Goal: Information Seeking & Learning: Check status

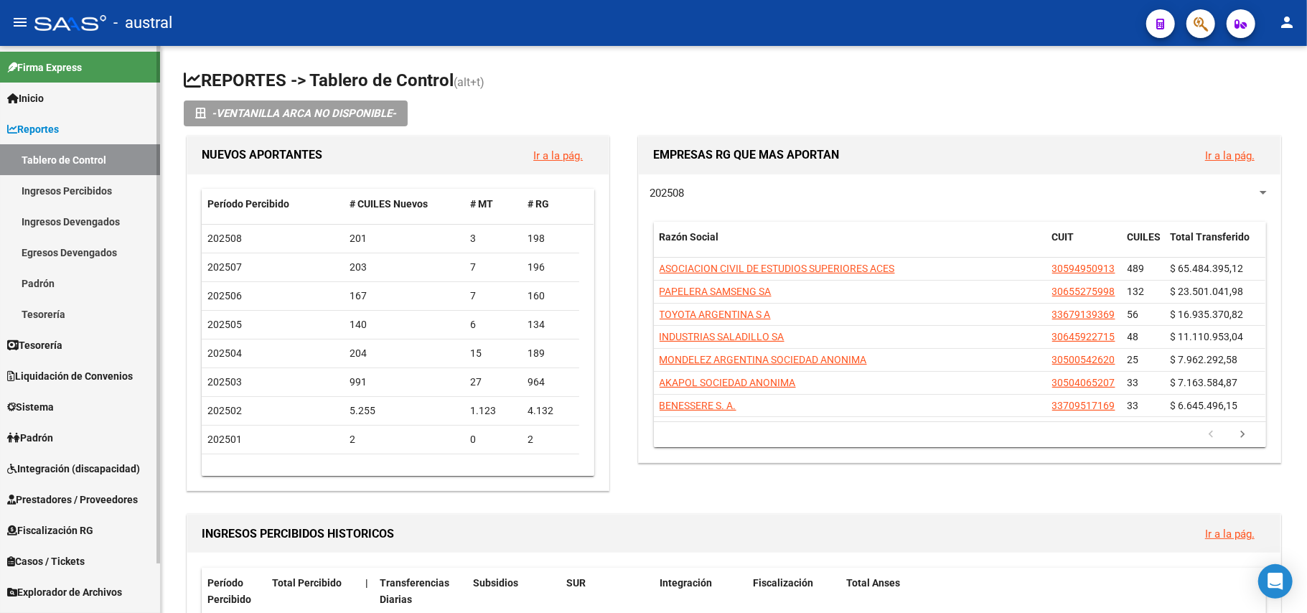
click at [80, 435] on link "Padrón" at bounding box center [80, 437] width 160 height 31
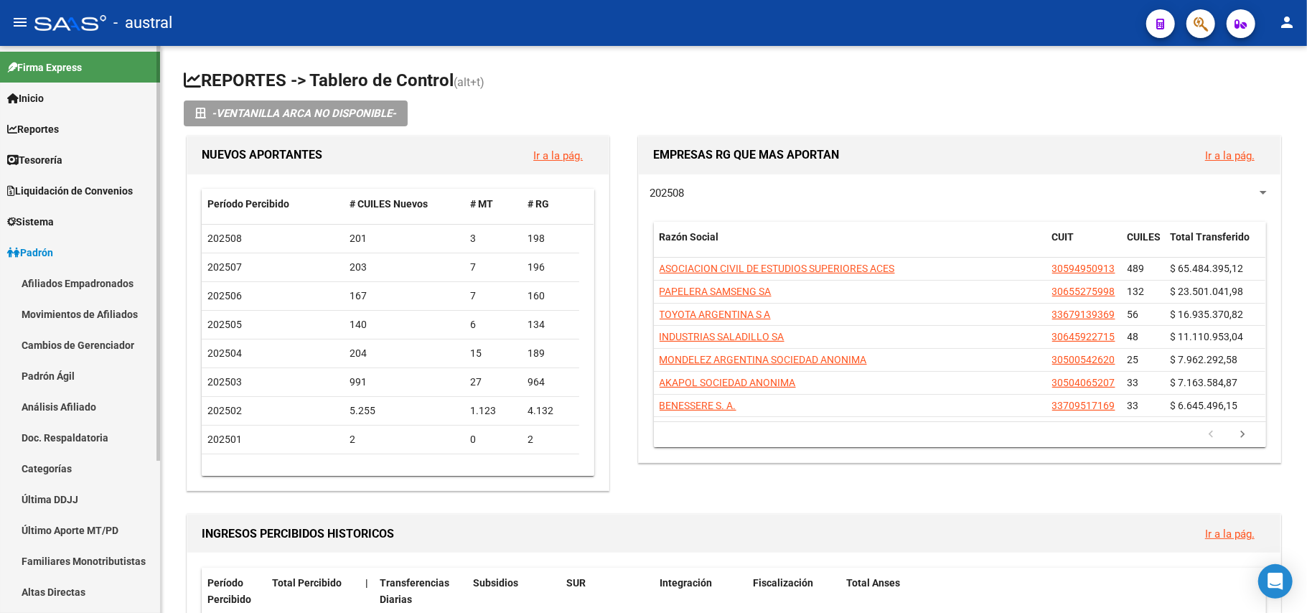
click at [95, 368] on link "Padrón Ágil" at bounding box center [80, 375] width 160 height 31
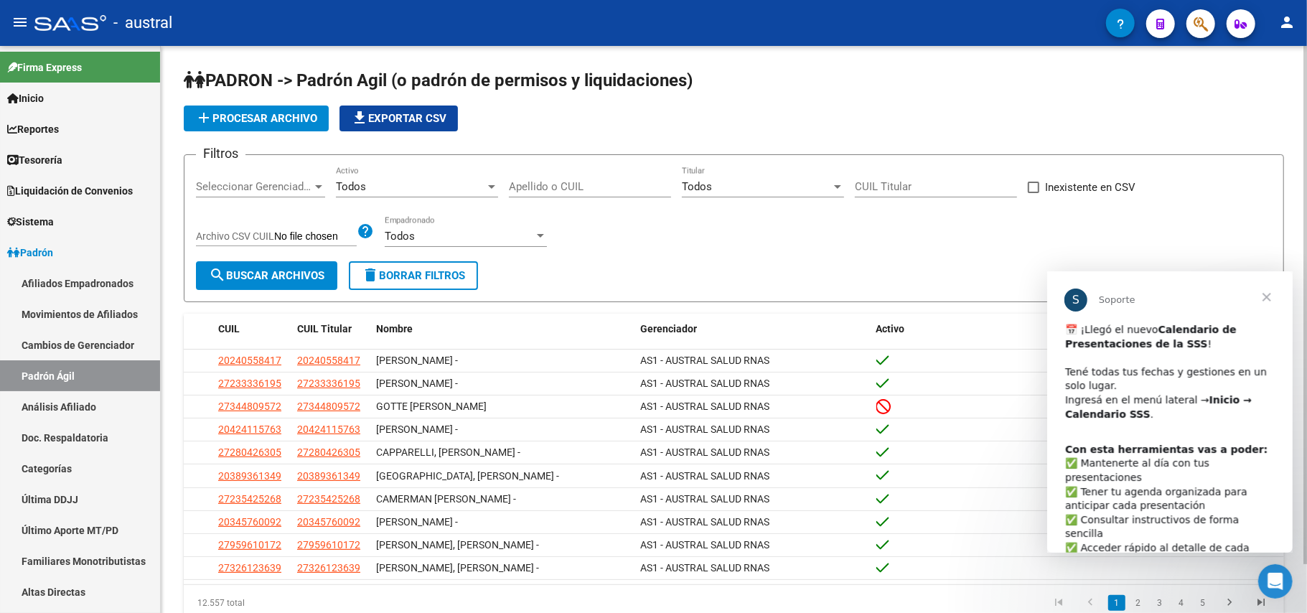
click at [626, 182] on input "Apellido o CUIL" at bounding box center [590, 186] width 162 height 13
paste input "20349514746"
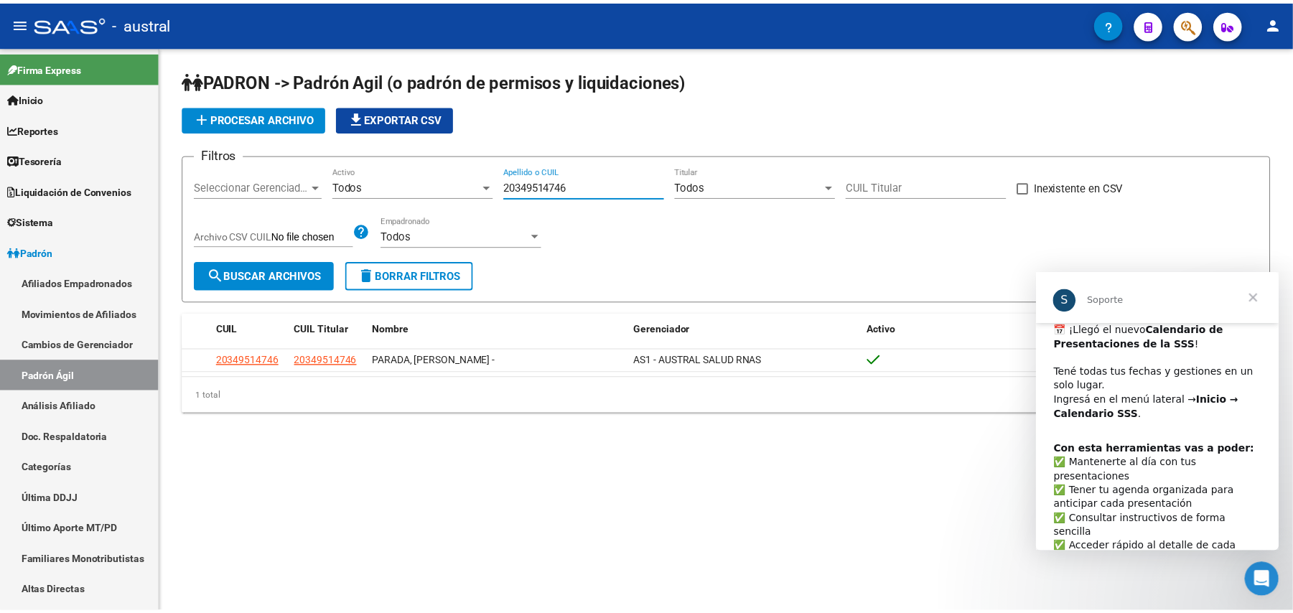
scroll to position [42, 0]
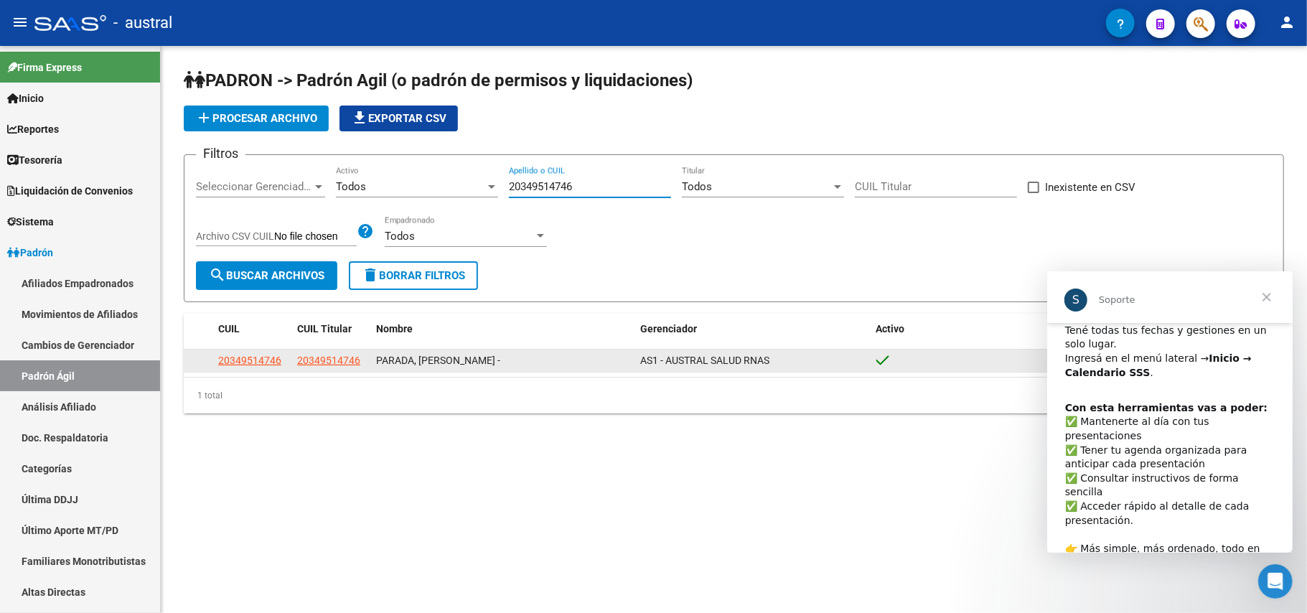
click at [325, 353] on app-link-go-to "20349514746" at bounding box center [328, 361] width 63 height 17
click at [330, 359] on span "20349514746" at bounding box center [328, 360] width 63 height 11
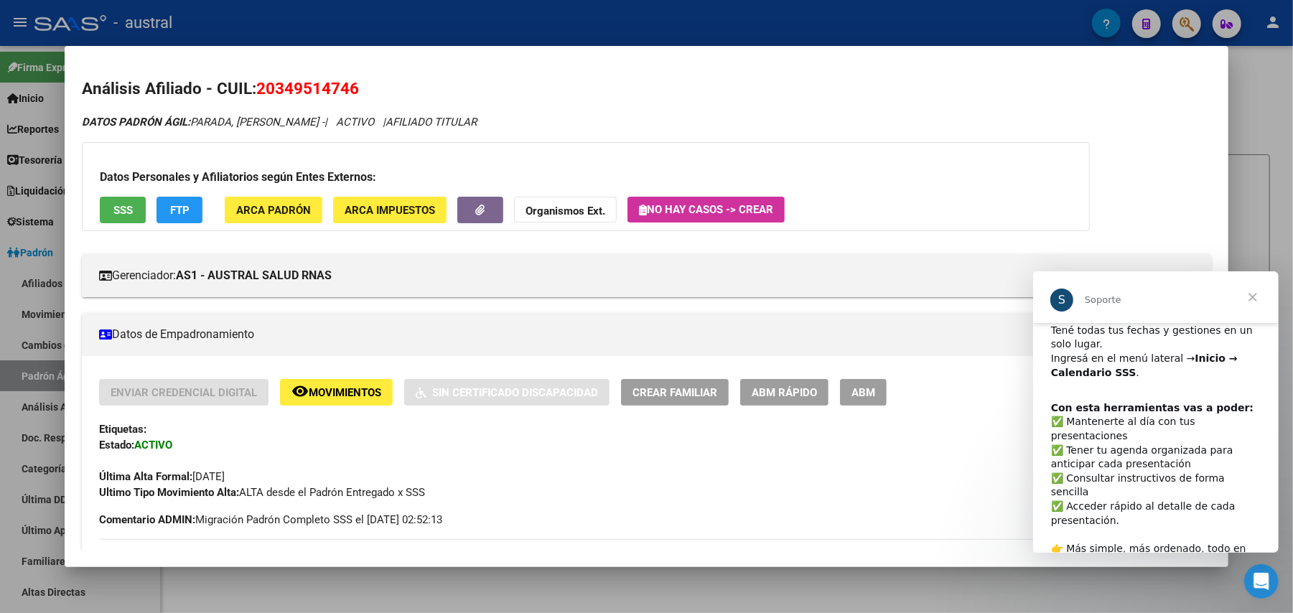
click at [1256, 291] on span "Cerrar" at bounding box center [1252, 297] width 52 height 52
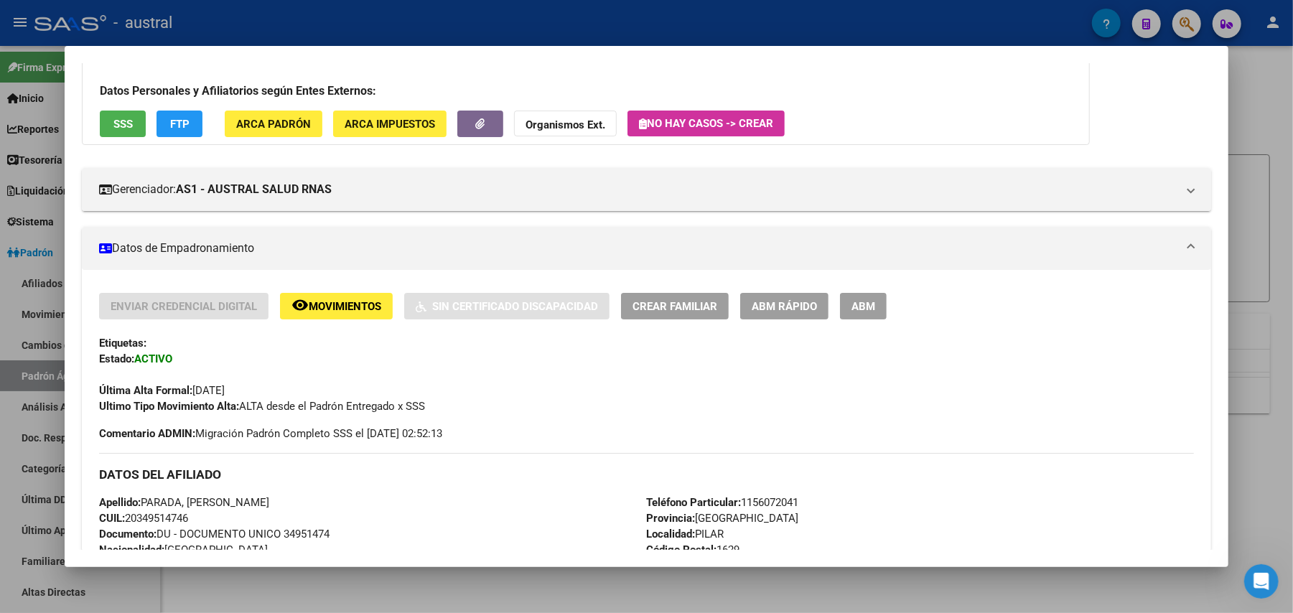
scroll to position [0, 0]
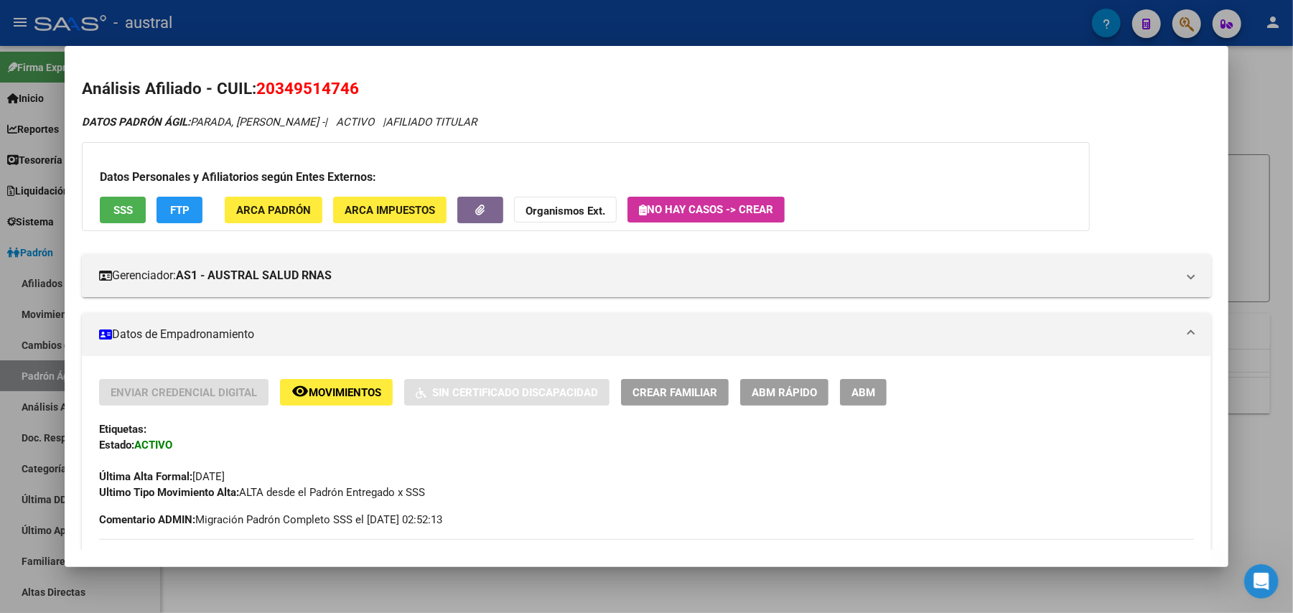
click at [175, 204] on span "FTP" at bounding box center [179, 210] width 19 height 13
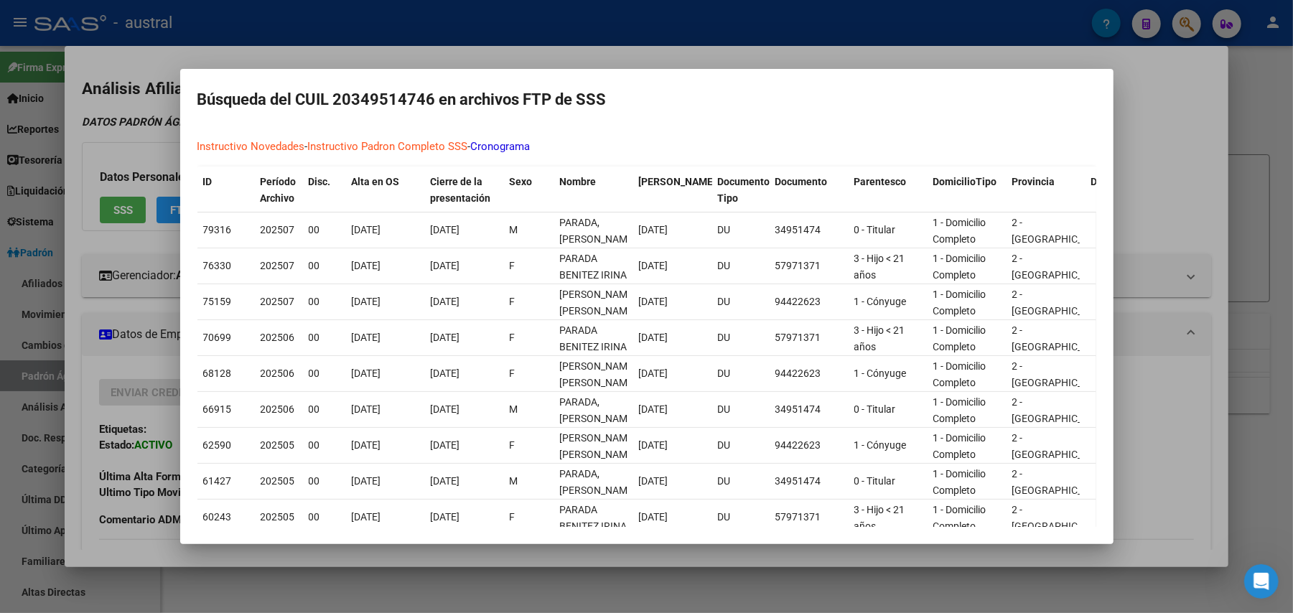
scroll to position [158, 0]
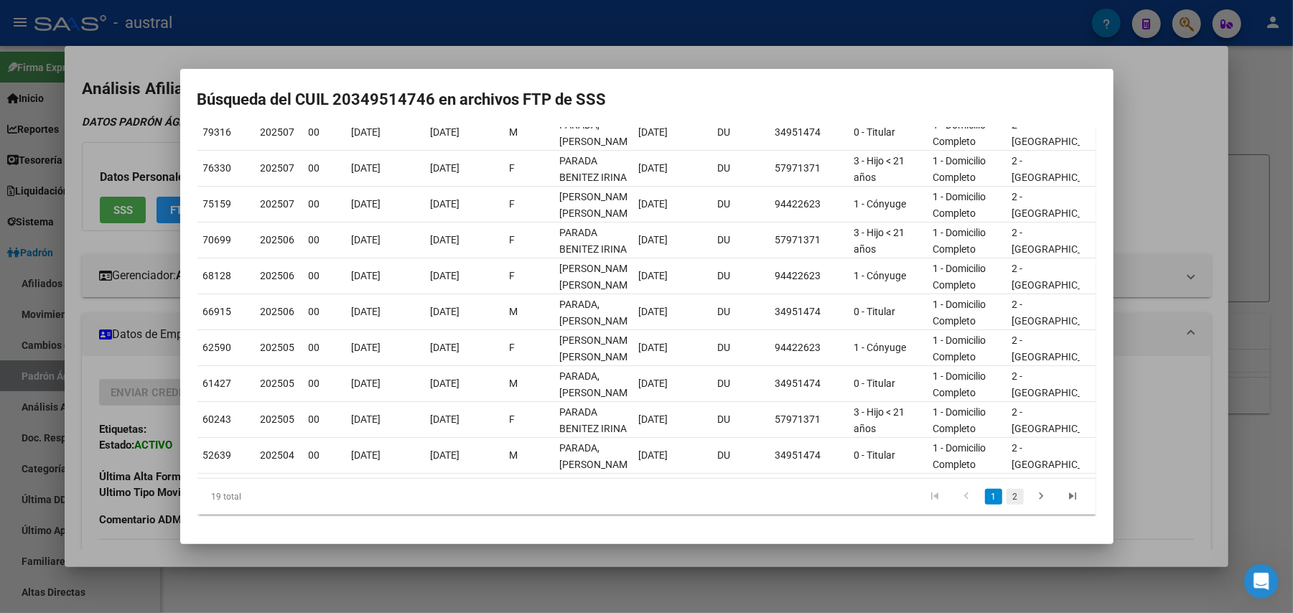
click at [1007, 497] on link "2" at bounding box center [1015, 497] width 17 height 16
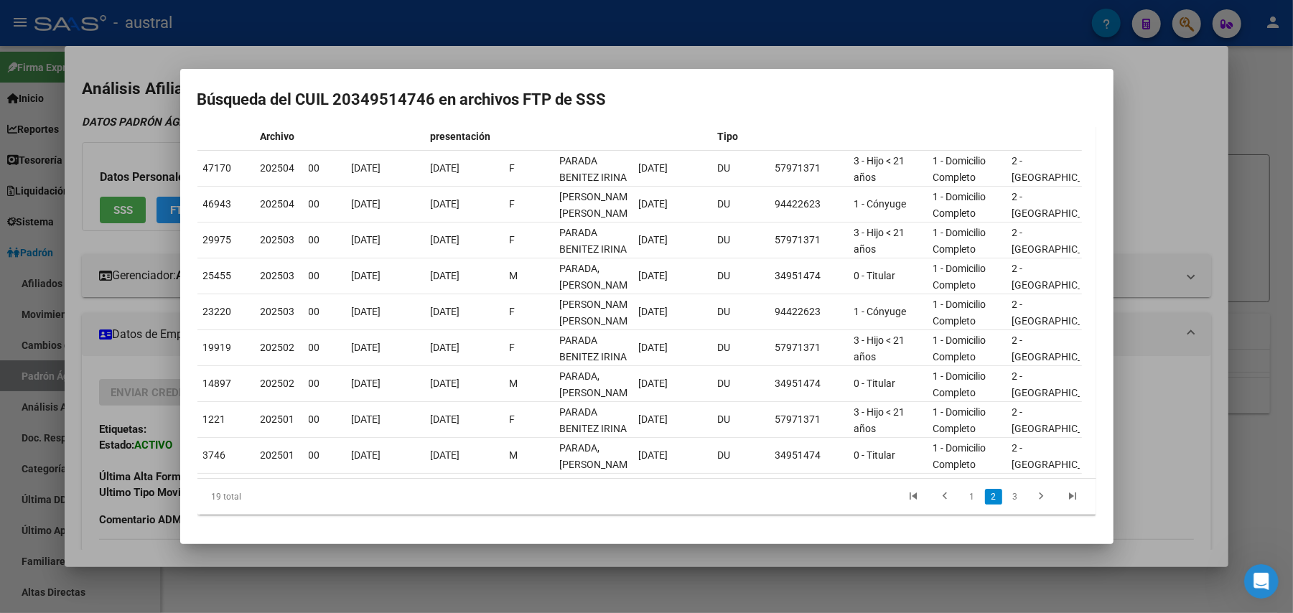
scroll to position [122, 0]
click at [1152, 111] on div at bounding box center [646, 306] width 1293 height 613
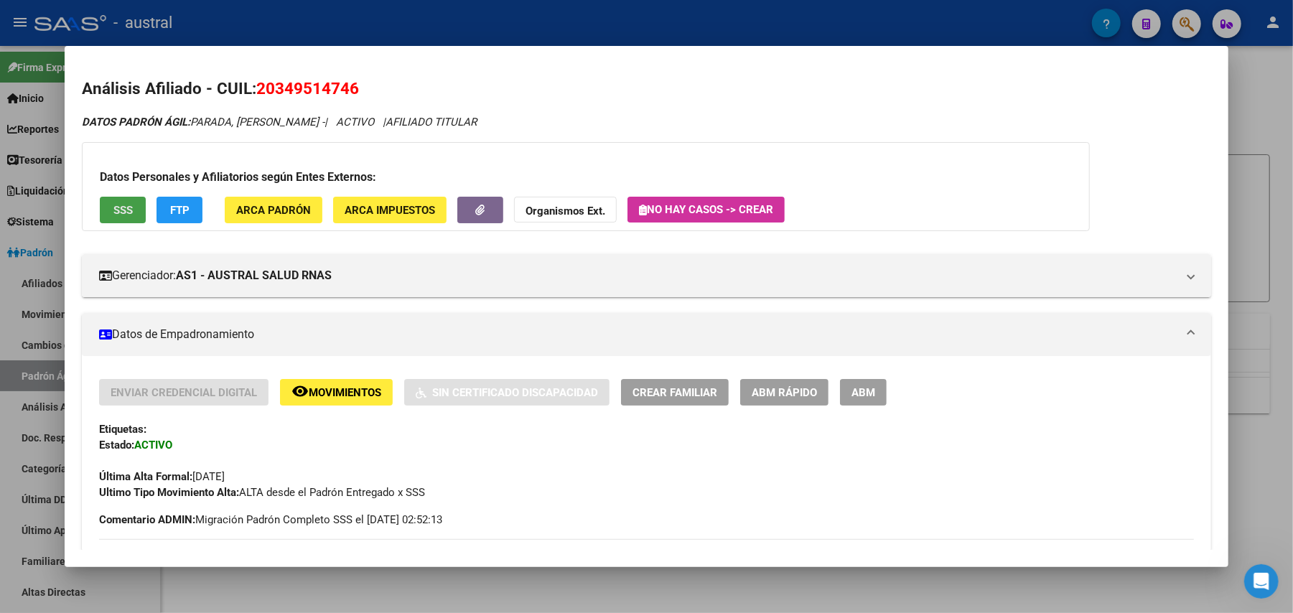
click at [116, 211] on span "SSS" at bounding box center [122, 210] width 19 height 13
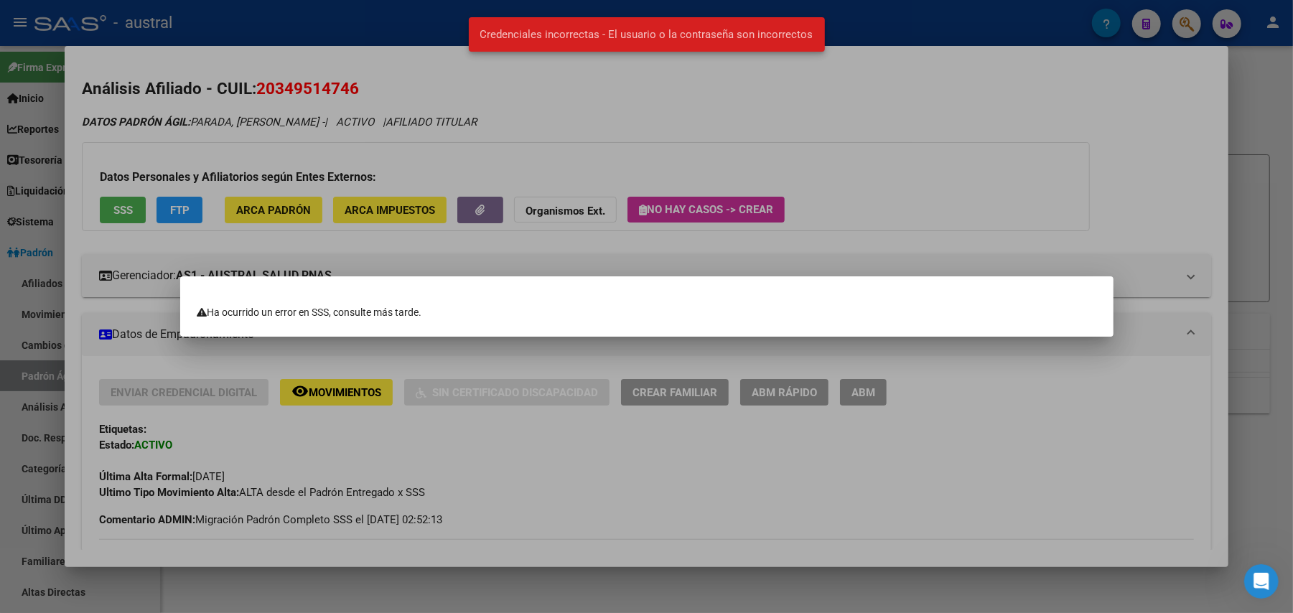
click at [999, 152] on div at bounding box center [646, 306] width 1293 height 613
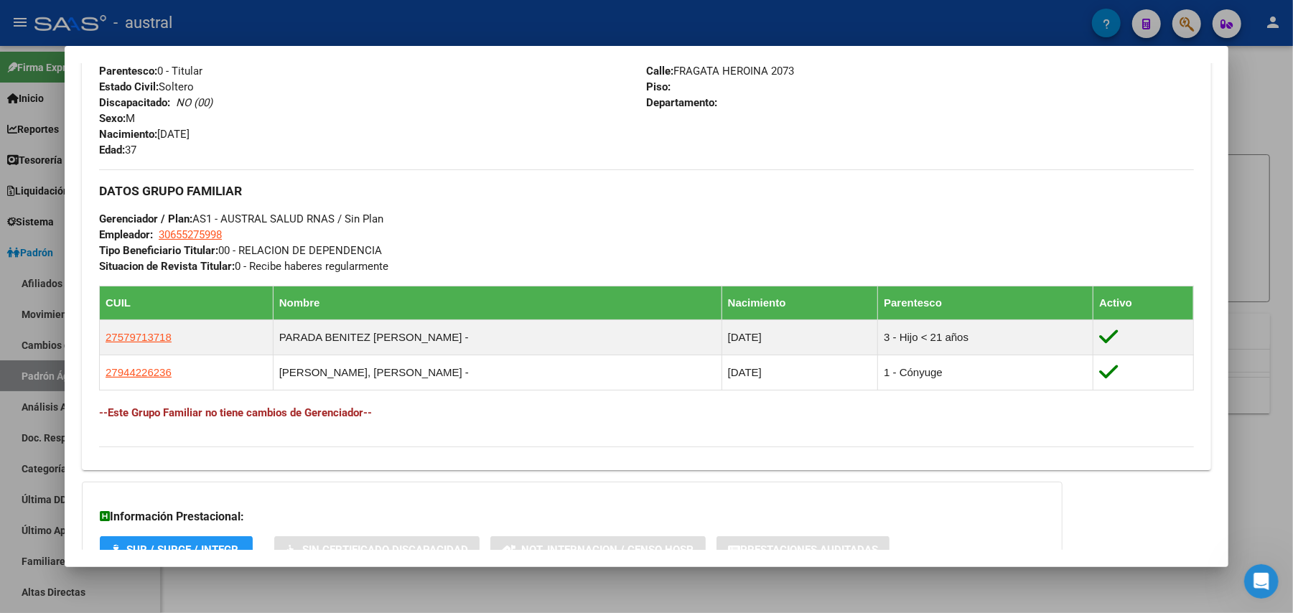
scroll to position [690, 0]
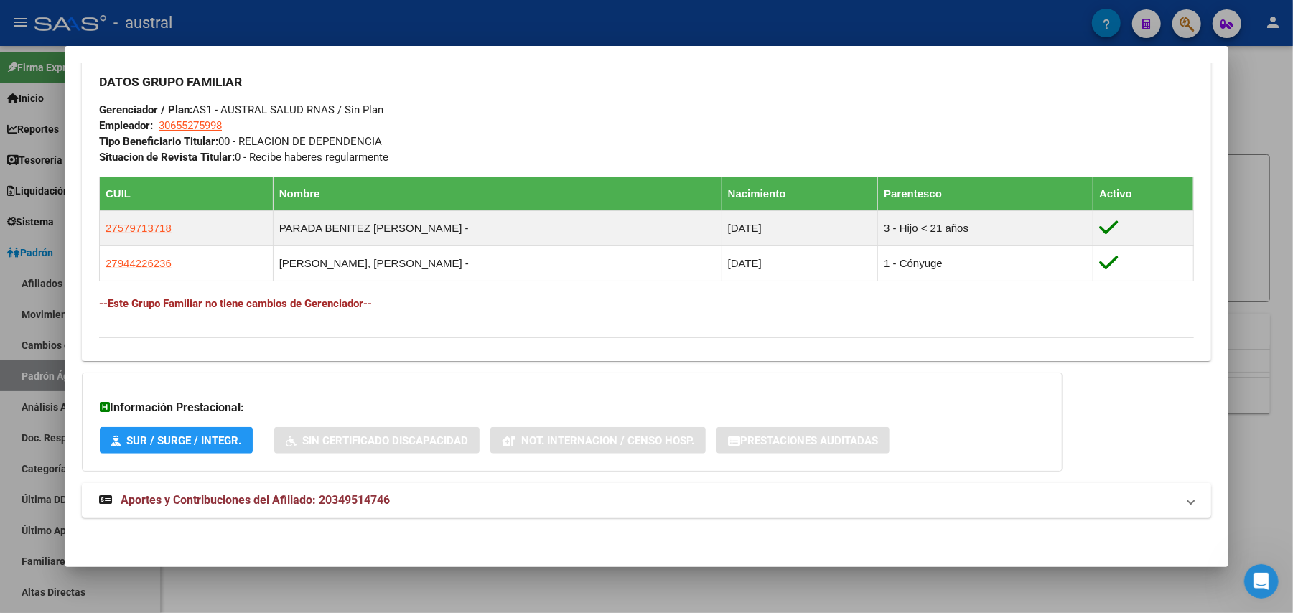
click at [151, 485] on mat-expansion-panel-header "Aportes y Contribuciones del Afiliado: 20349514746" at bounding box center [646, 500] width 1129 height 34
click at [164, 504] on span "Aportes y Contribuciones del Afiliado: 20349514746" at bounding box center [255, 506] width 269 height 14
click at [177, 492] on strong "Aportes y Contribuciones del Afiliado: 20349514746" at bounding box center [244, 500] width 291 height 17
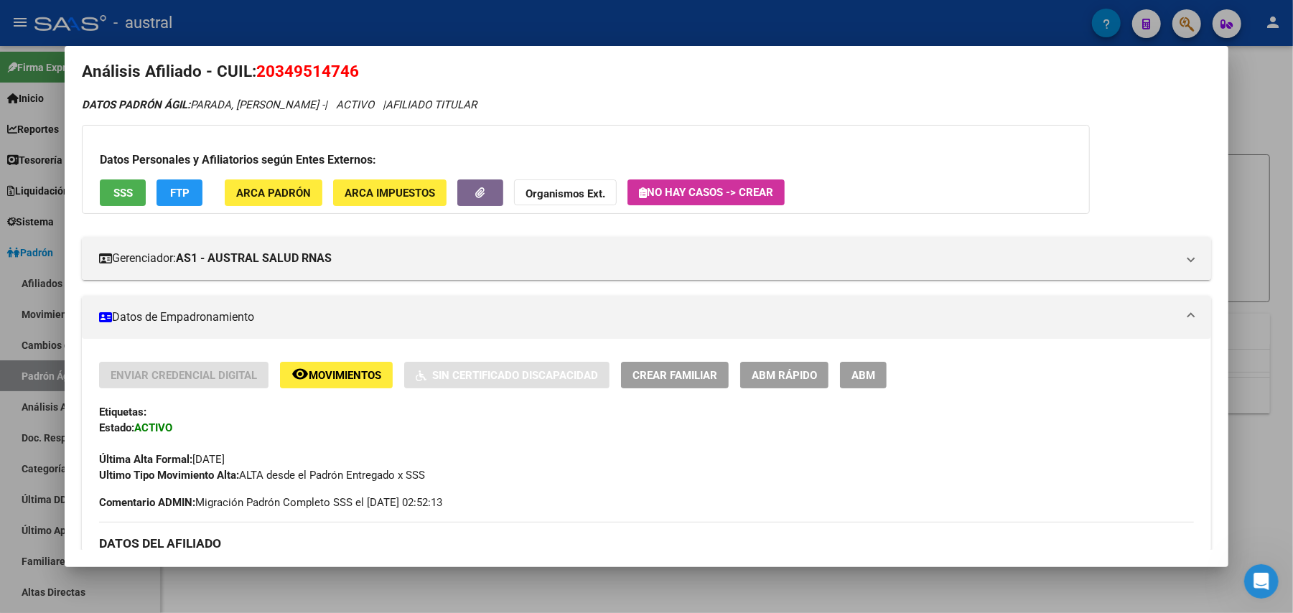
scroll to position [0, 0]
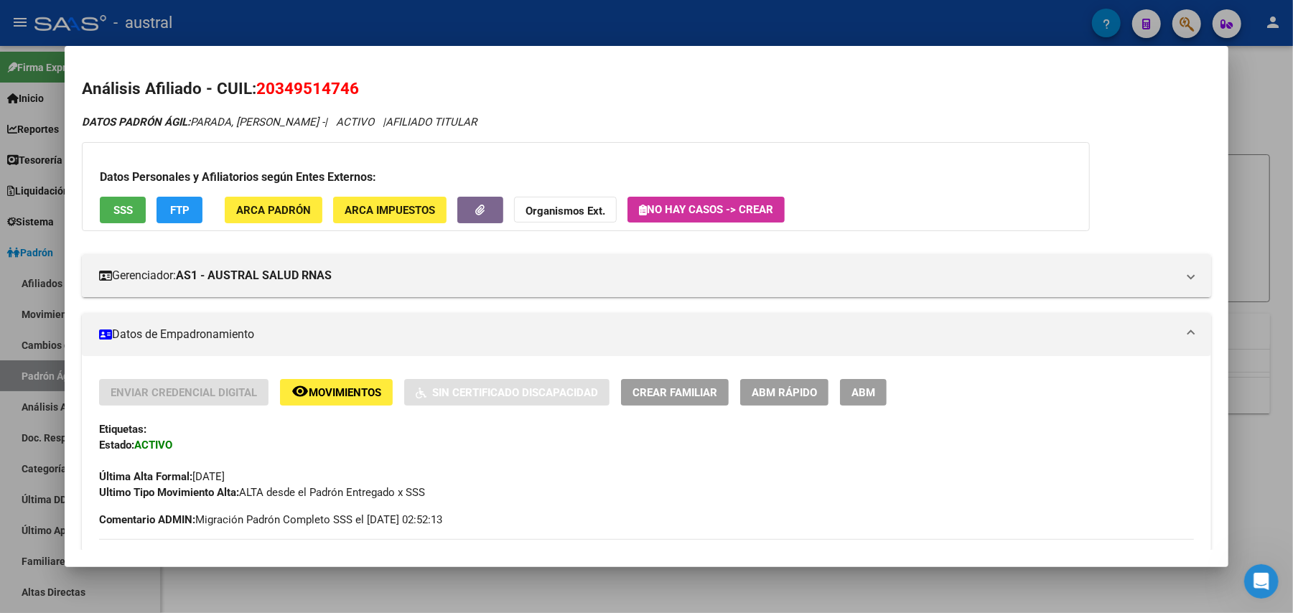
click at [1252, 101] on div at bounding box center [646, 306] width 1293 height 613
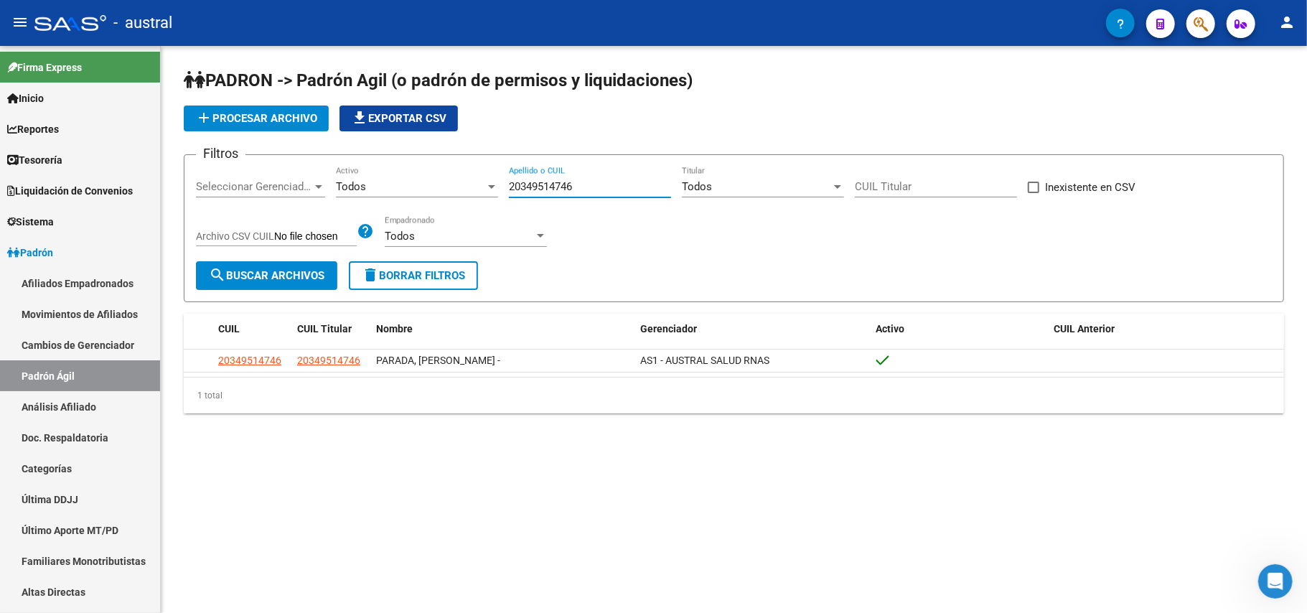
drag, startPoint x: 580, startPoint y: 185, endPoint x: 398, endPoint y: 185, distance: 182.4
click at [398, 185] on div "Filtros Seleccionar Gerenciador Seleccionar Gerenciador Todos Activo 2034951474…" at bounding box center [734, 214] width 1076 height 95
paste input "794422623"
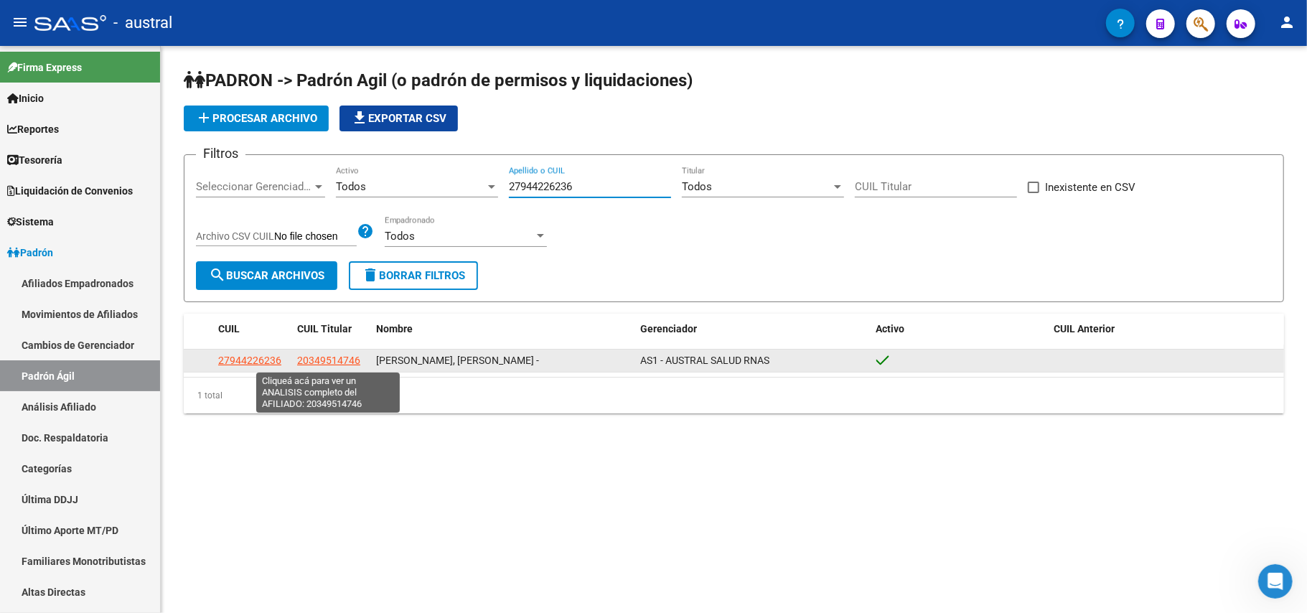
type input "27944226236"
click at [325, 363] on span "20349514746" at bounding box center [328, 360] width 63 height 11
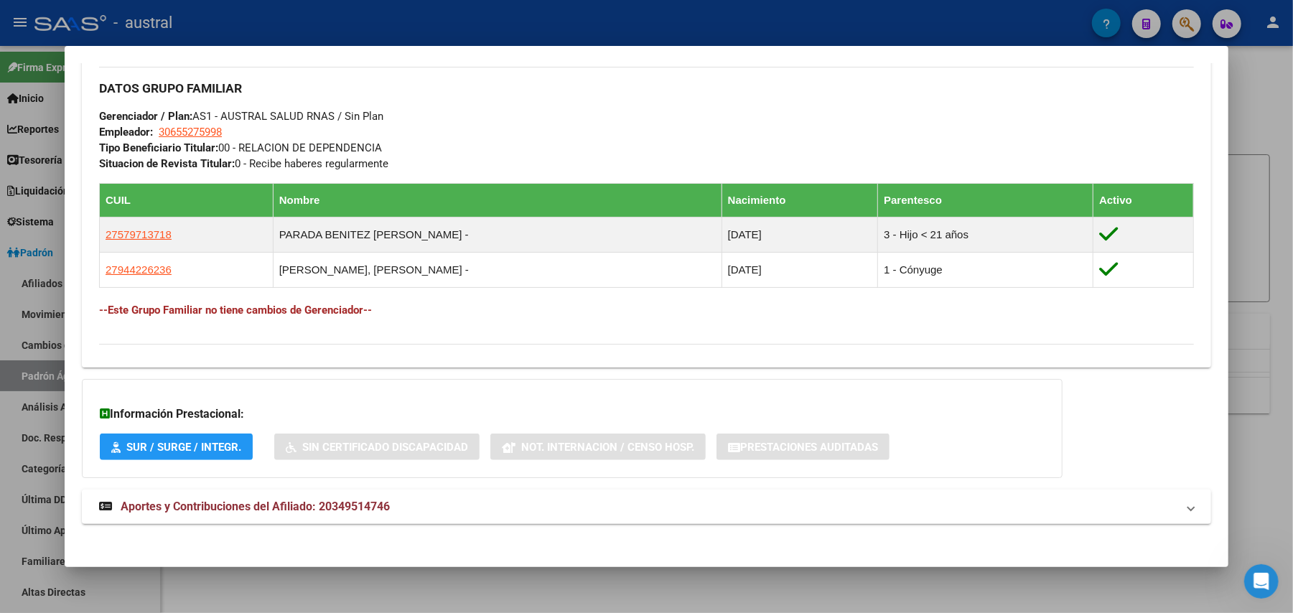
scroll to position [690, 0]
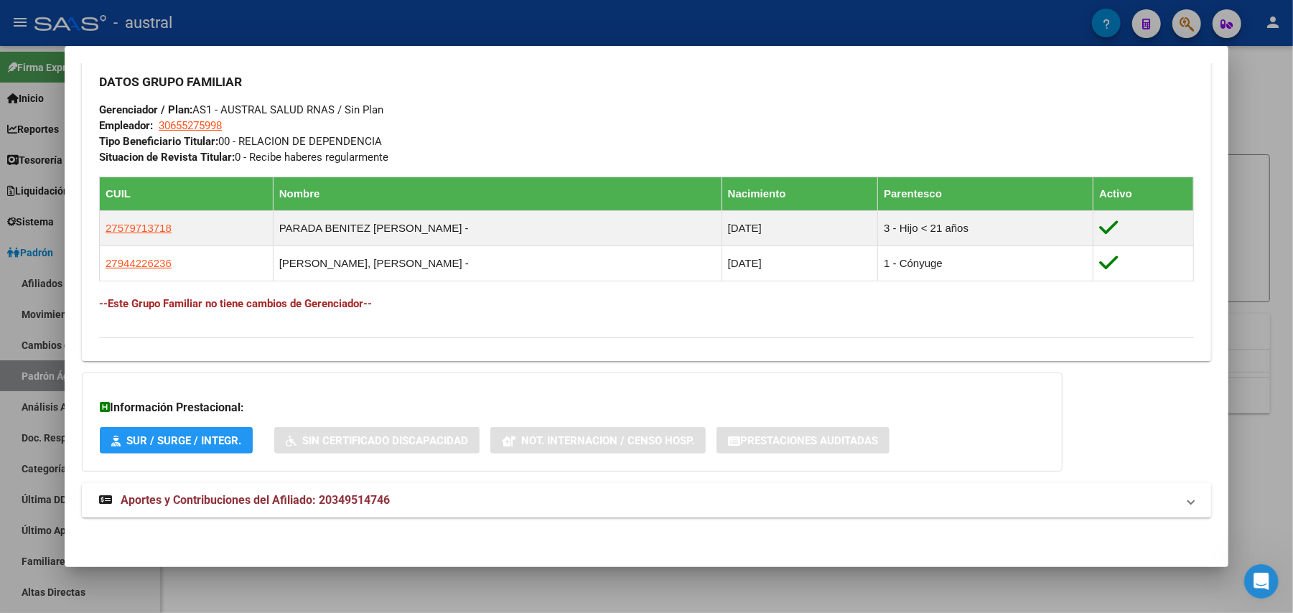
click at [325, 495] on span "Aportes y Contribuciones del Afiliado: 20349514746" at bounding box center [255, 500] width 269 height 14
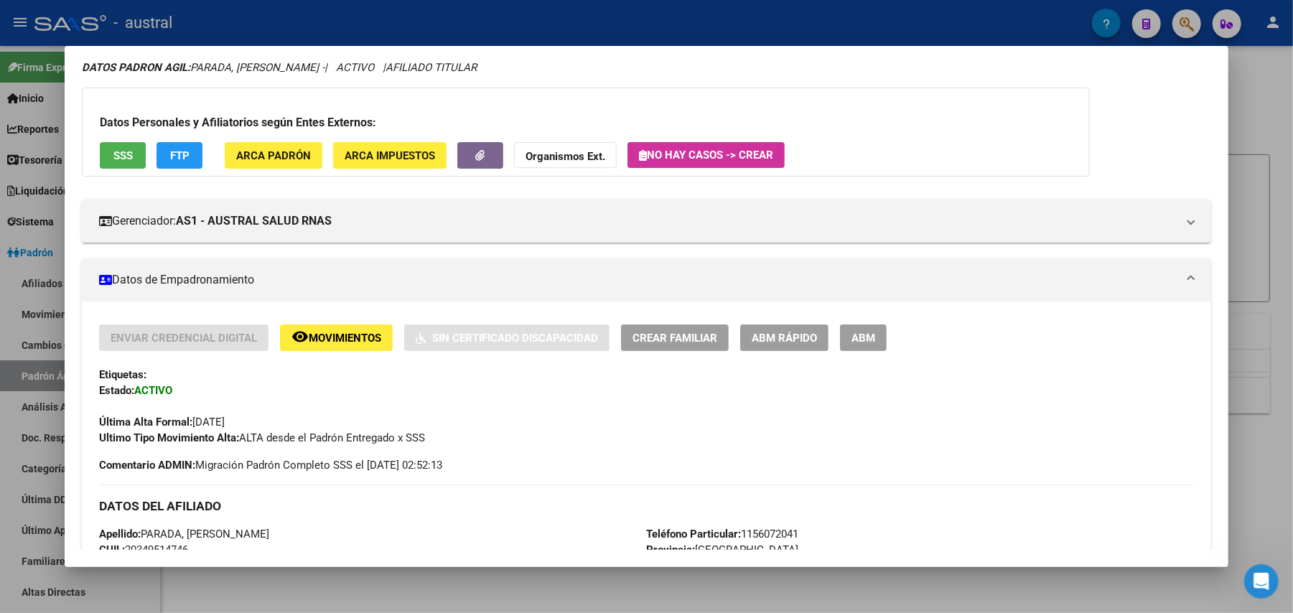
scroll to position [0, 0]
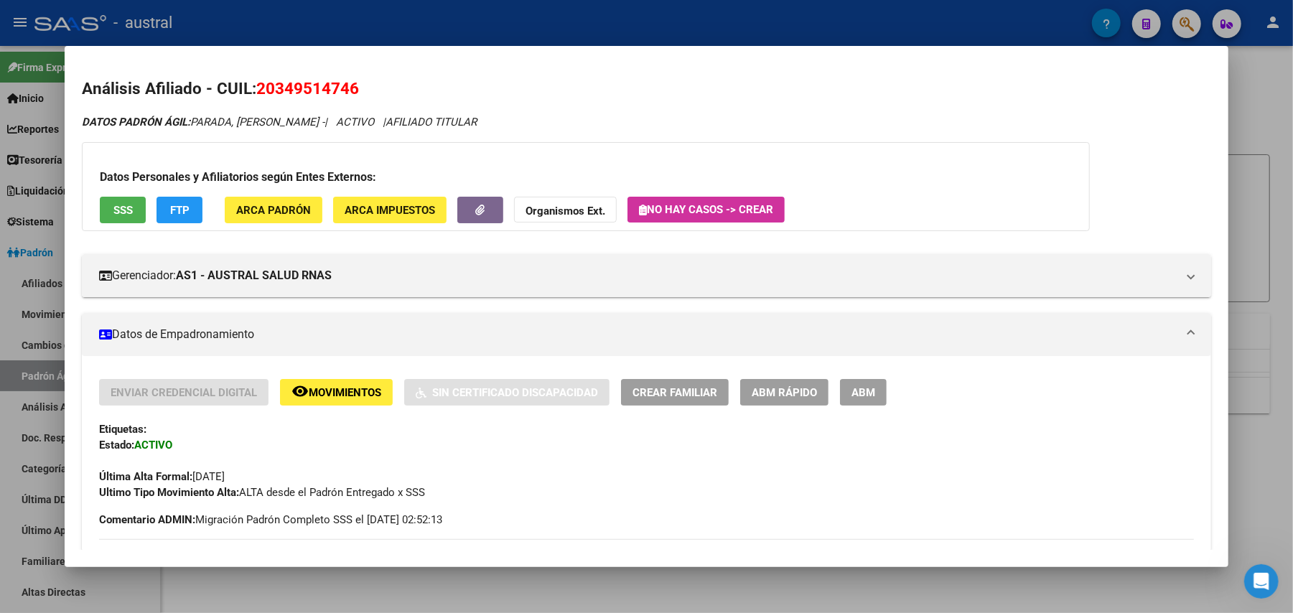
click at [161, 210] on button "FTP" at bounding box center [180, 210] width 46 height 27
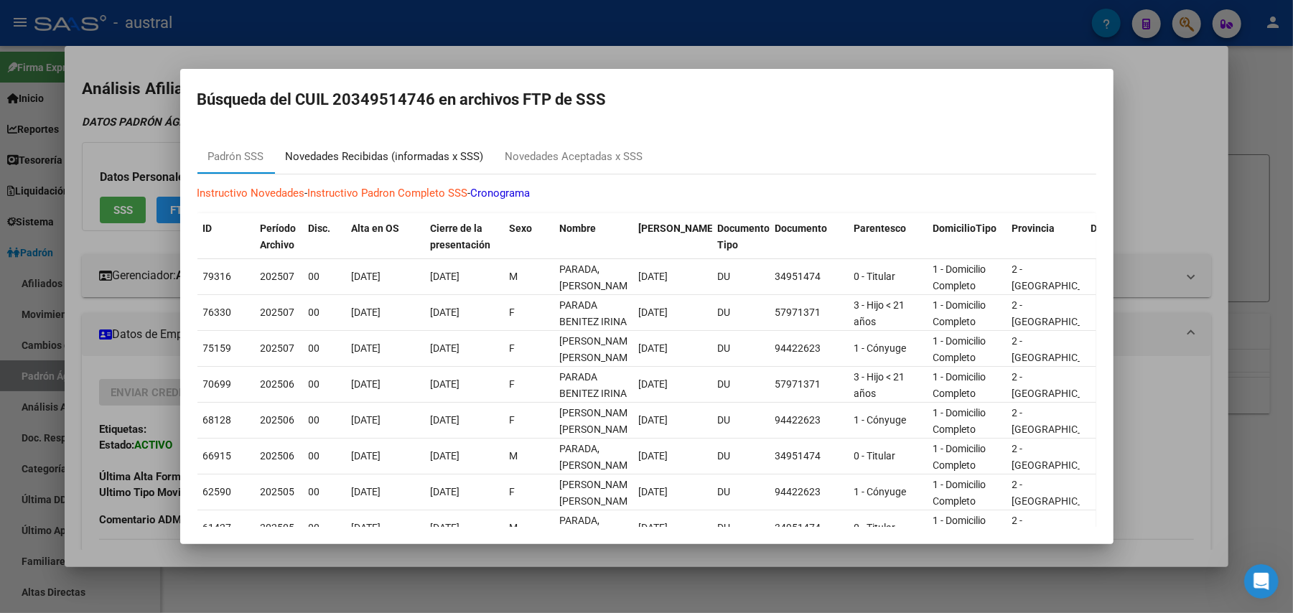
click at [371, 157] on div "Novedades Recibidas (informadas x SSS)" at bounding box center [385, 157] width 198 height 17
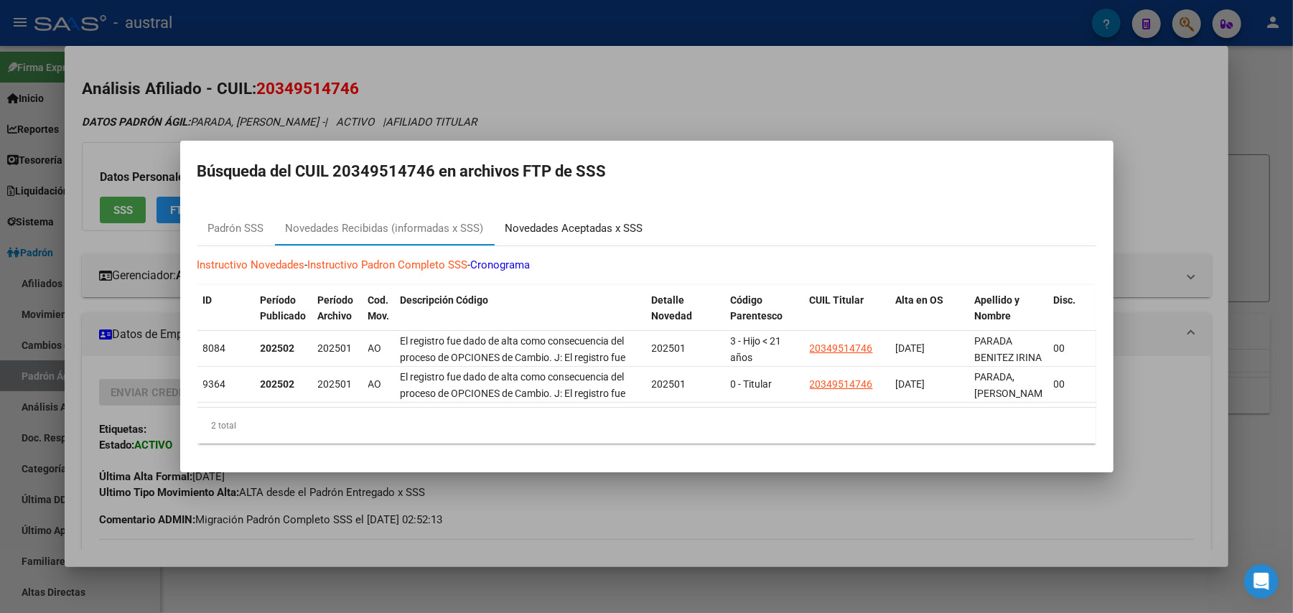
click at [582, 220] on div "Novedades Aceptadas x SSS" at bounding box center [574, 228] width 138 height 17
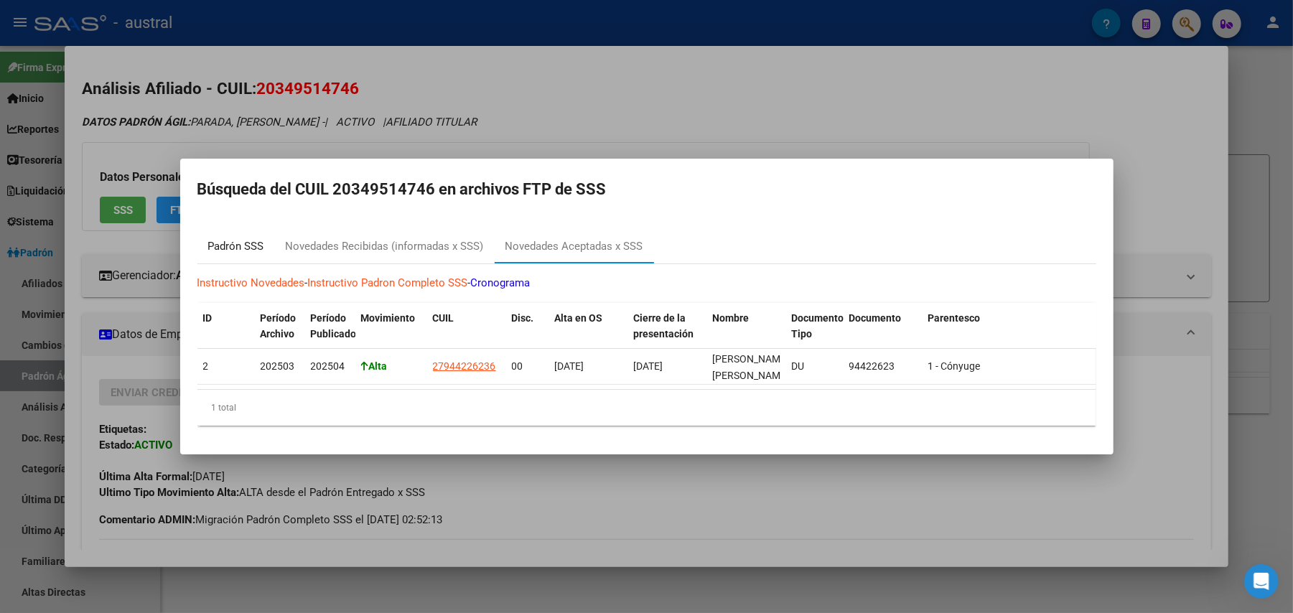
click at [251, 238] on div "Padrón SSS" at bounding box center [236, 246] width 56 height 17
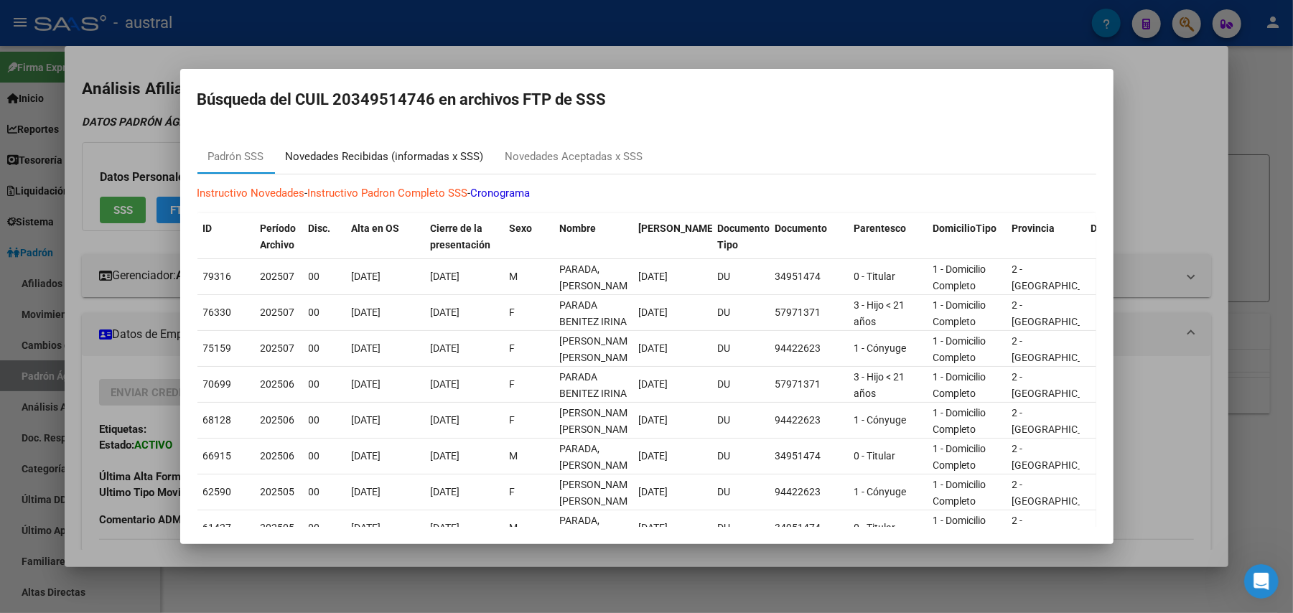
click at [371, 156] on div "Novedades Recibidas (informadas x SSS)" at bounding box center [385, 157] width 198 height 17
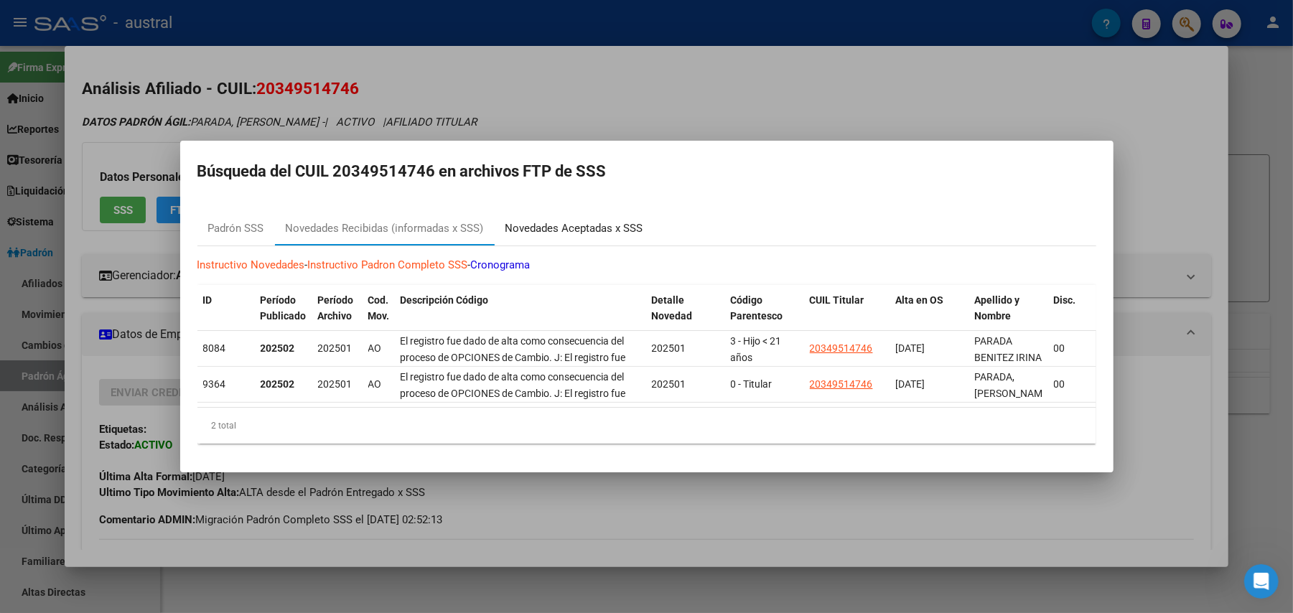
click at [554, 225] on div "Novedades Aceptadas x SSS" at bounding box center [574, 228] width 138 height 17
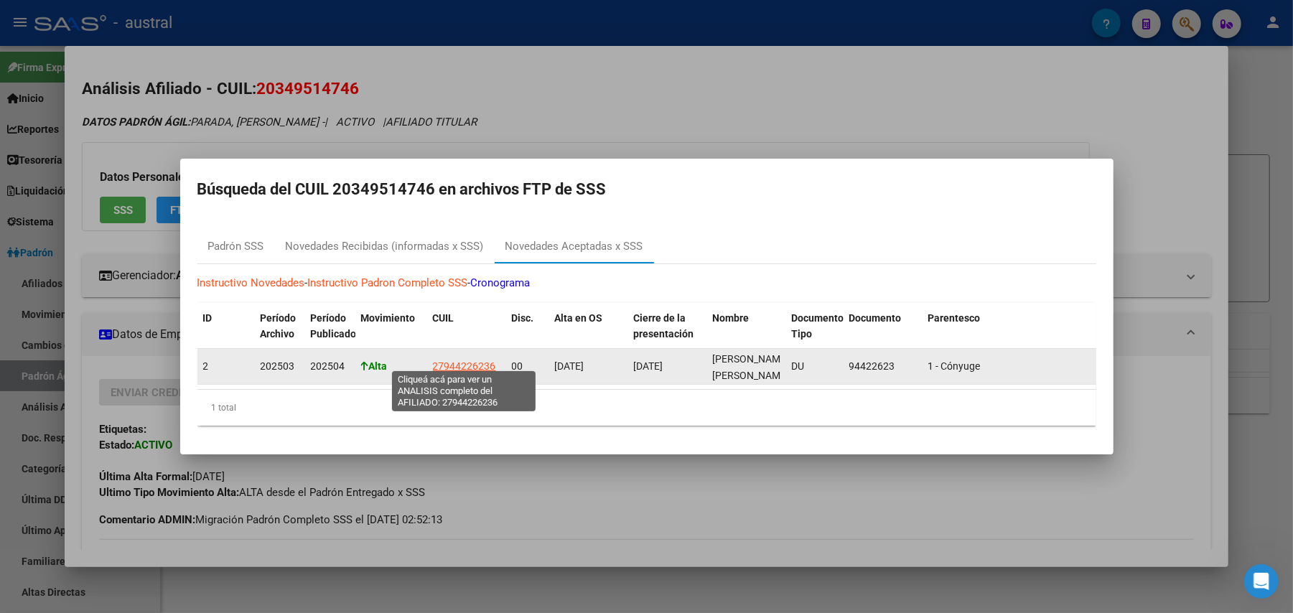
click at [449, 360] on span "27944226236" at bounding box center [464, 365] width 63 height 11
type textarea "27944226236"
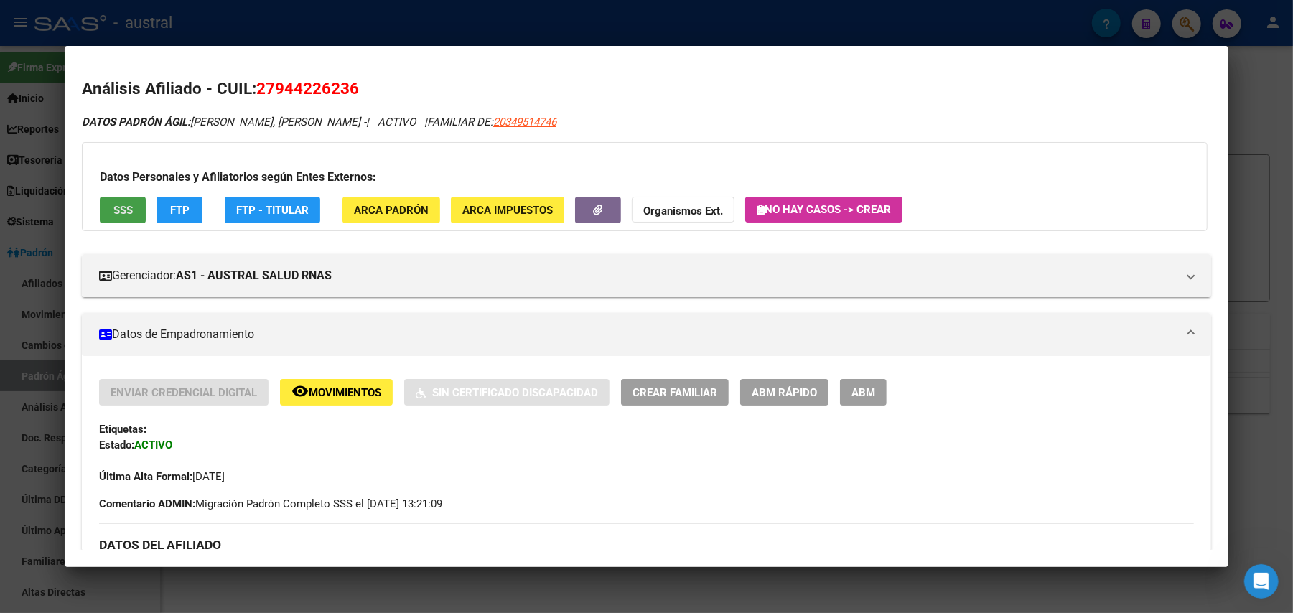
click at [113, 210] on span "SSS" at bounding box center [122, 210] width 19 height 13
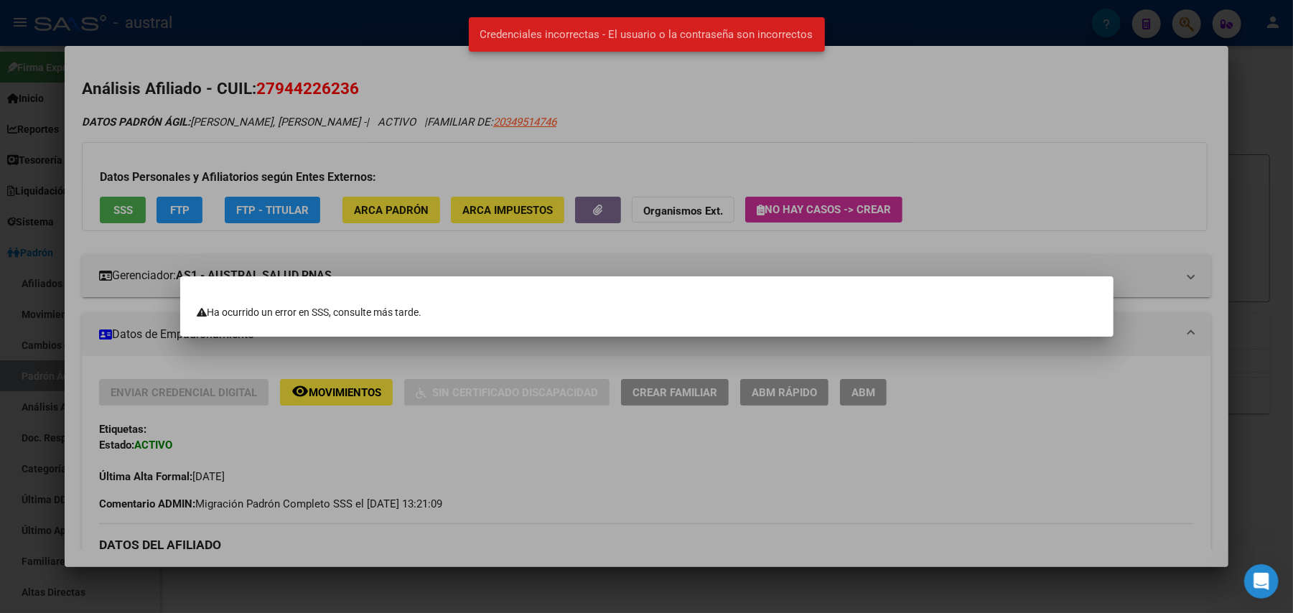
click at [486, 139] on div at bounding box center [646, 306] width 1293 height 613
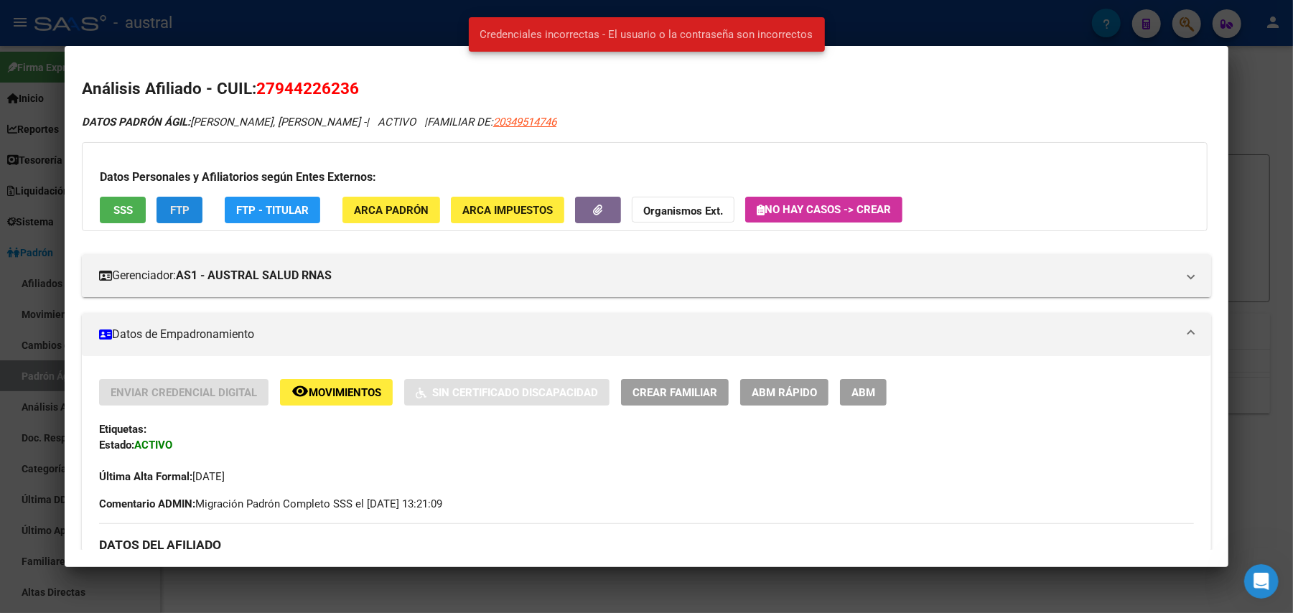
click at [179, 205] on span "FTP" at bounding box center [179, 210] width 19 height 13
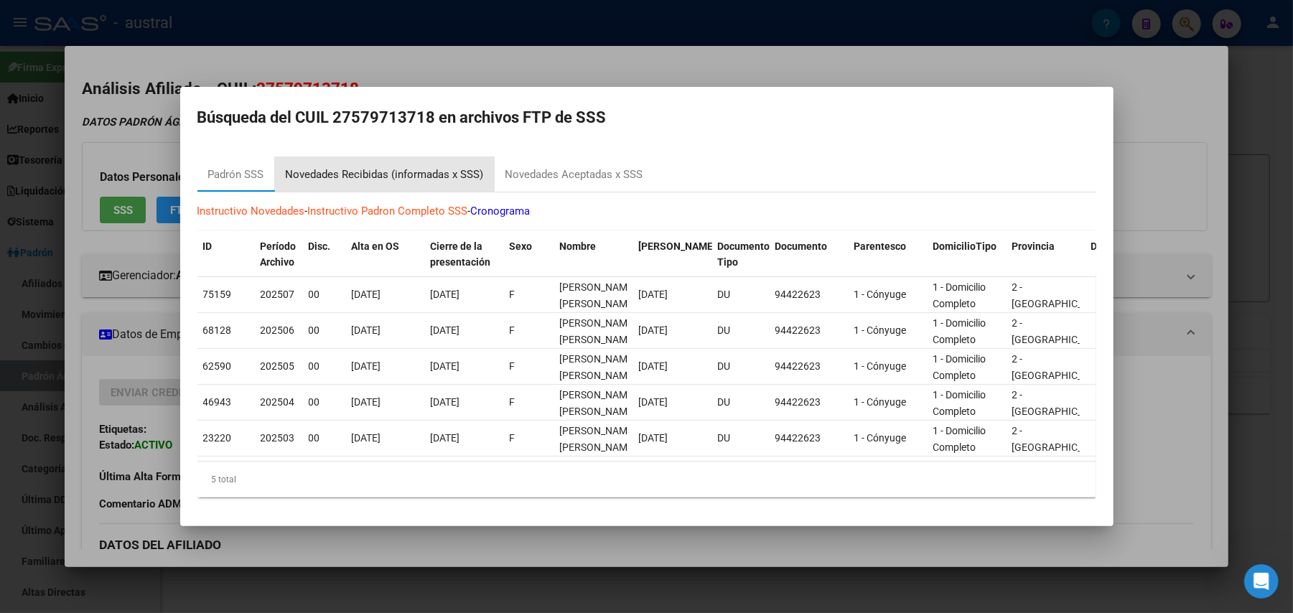
click at [428, 167] on div "Novedades Recibidas (informadas x SSS)" at bounding box center [385, 175] width 198 height 17
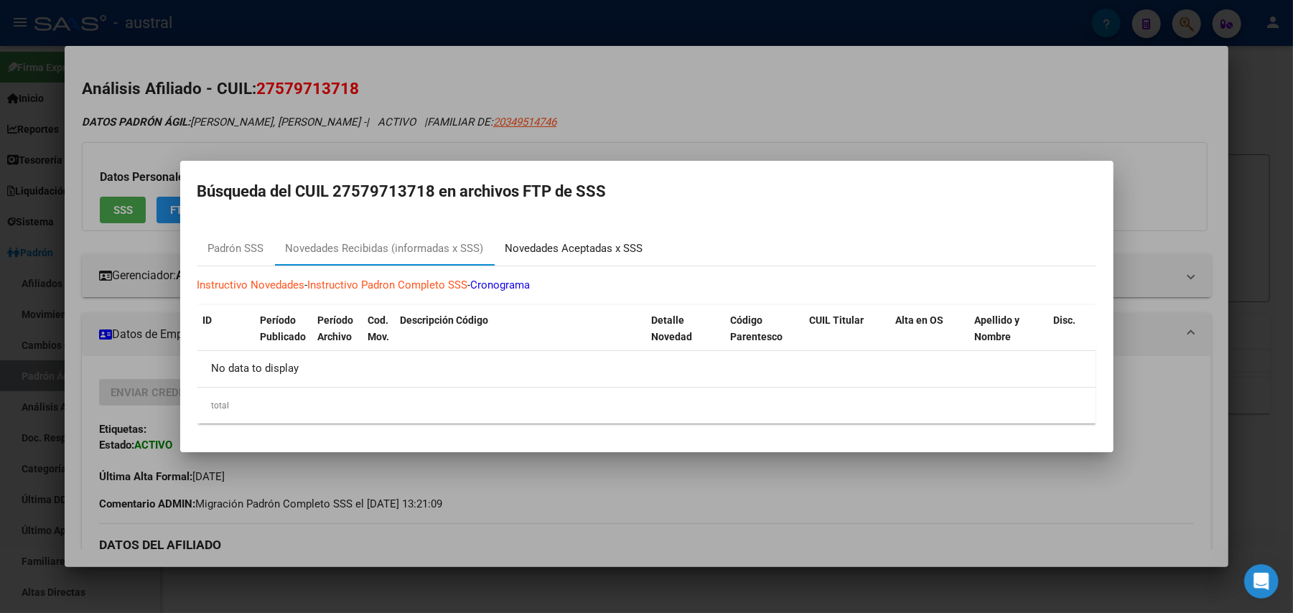
click at [533, 241] on div "Novedades Aceptadas x SSS" at bounding box center [574, 249] width 138 height 17
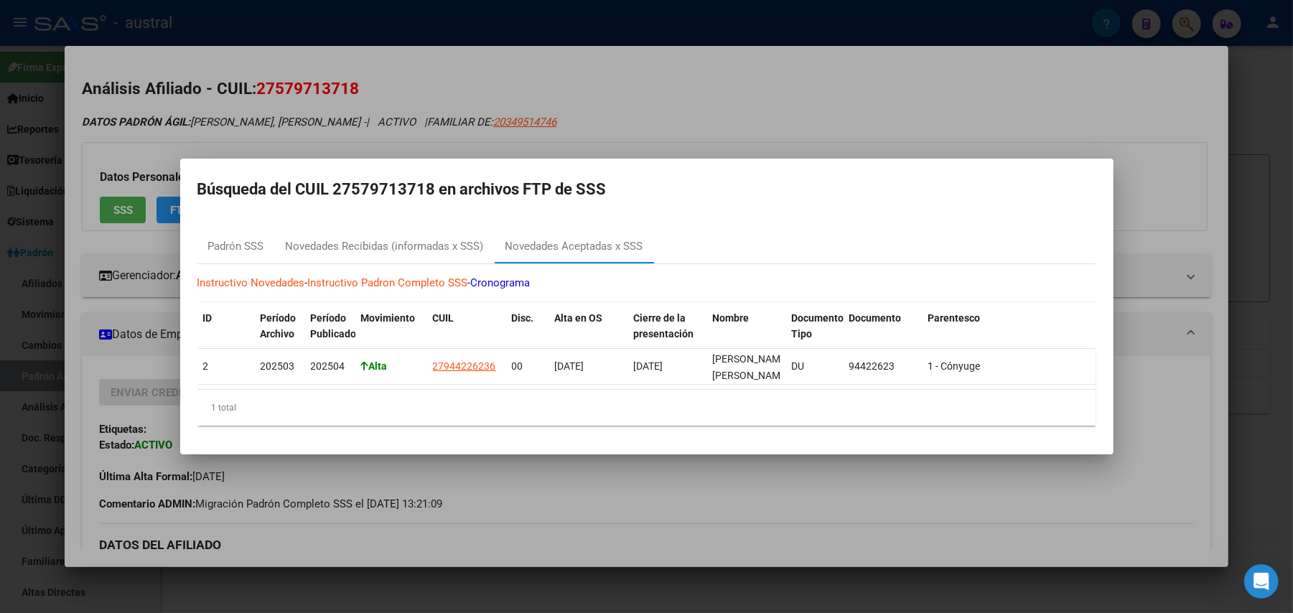
click at [912, 112] on div at bounding box center [646, 306] width 1293 height 613
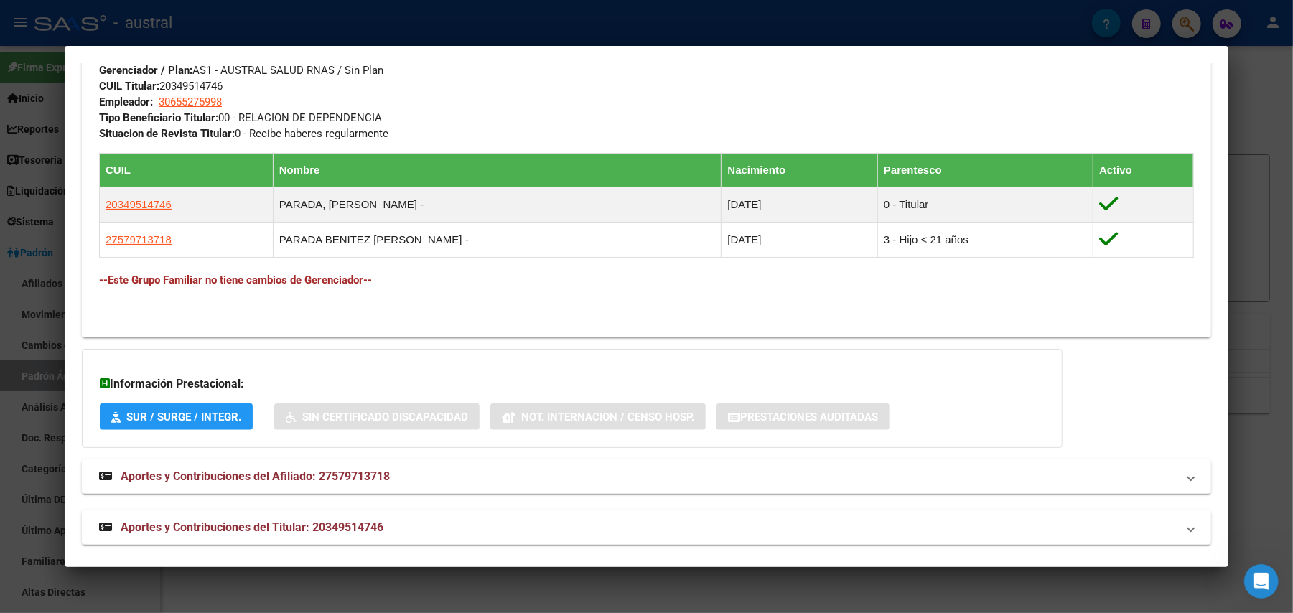
scroll to position [724, 0]
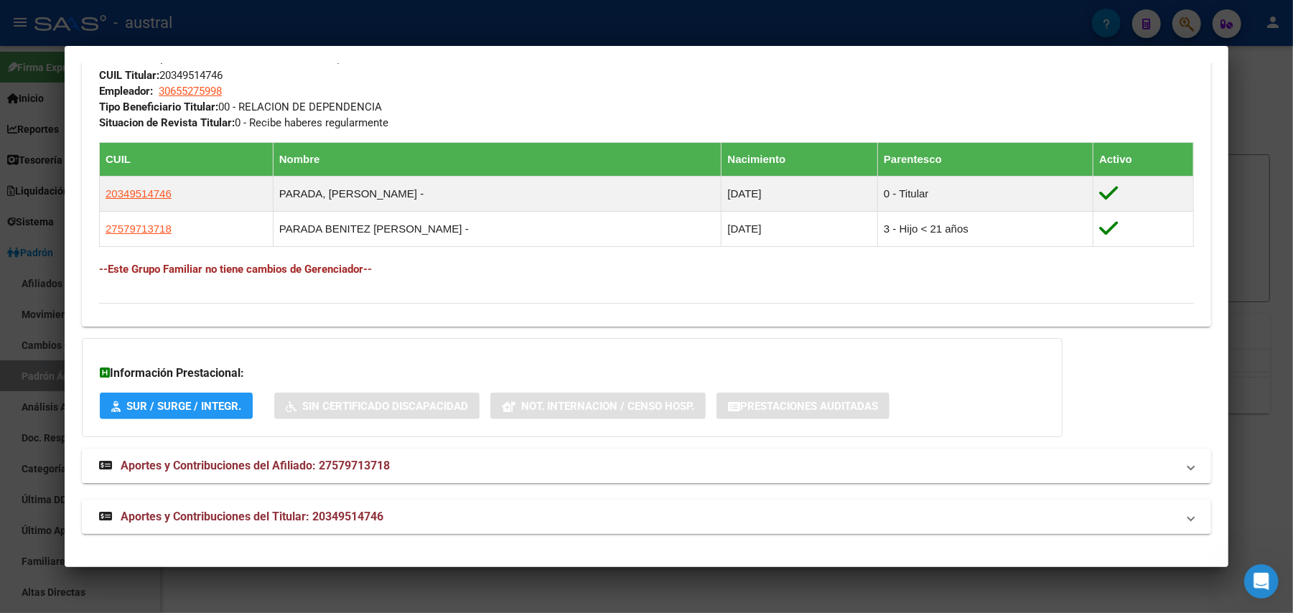
click at [210, 464] on span "Aportes y Contribuciones del Afiliado: 27579713718" at bounding box center [255, 466] width 269 height 14
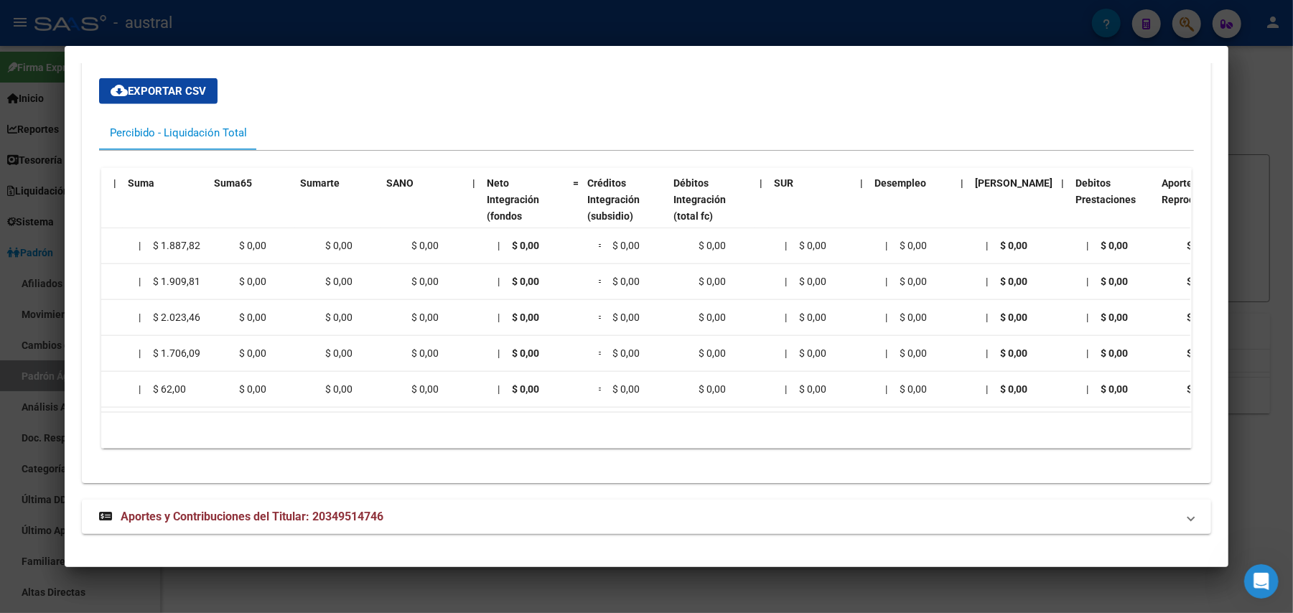
scroll to position [0, 1213]
